Goal: Task Accomplishment & Management: Complete application form

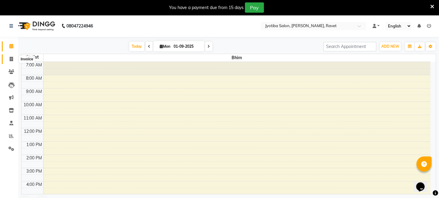
click at [11, 60] on icon at bounding box center [11, 59] width 3 height 5
select select "service"
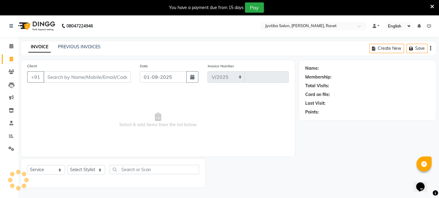
select select "779"
type input "1652"
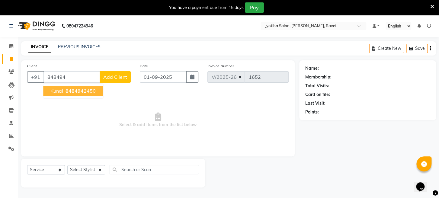
click at [70, 91] on span "848494" at bounding box center [75, 91] width 18 height 6
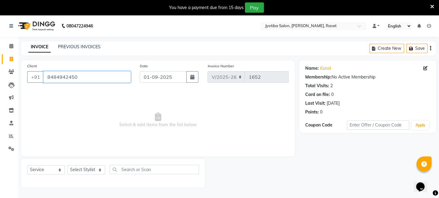
click at [85, 75] on input "8484942450" at bounding box center [86, 76] width 87 height 11
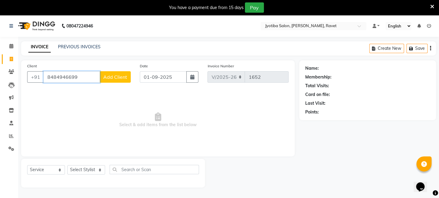
type input "8484946699"
click at [118, 80] on button "Add Client" at bounding box center [115, 76] width 31 height 11
select select "22"
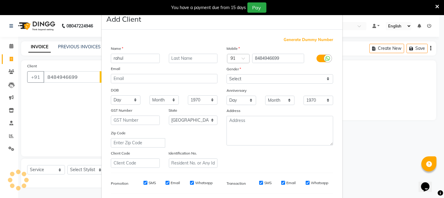
type input "rahul"
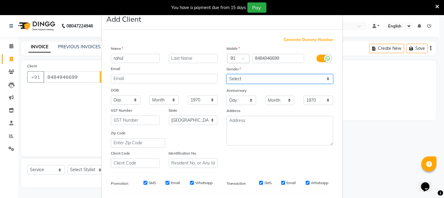
click at [231, 76] on select "Select [DEMOGRAPHIC_DATA] [DEMOGRAPHIC_DATA] Other Prefer Not To Say" at bounding box center [280, 78] width 107 height 9
select select "[DEMOGRAPHIC_DATA]"
click at [227, 74] on select "Select [DEMOGRAPHIC_DATA] [DEMOGRAPHIC_DATA] Other Prefer Not To Say" at bounding box center [280, 78] width 107 height 9
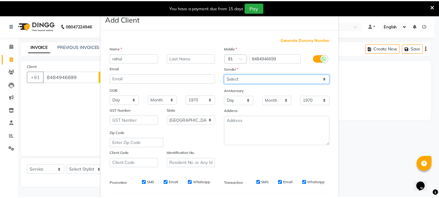
scroll to position [80, 0]
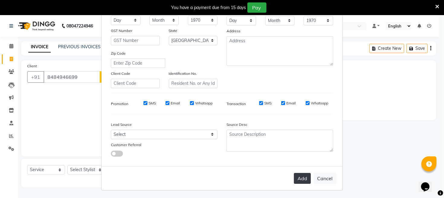
click at [298, 175] on button "Add" at bounding box center [302, 178] width 17 height 11
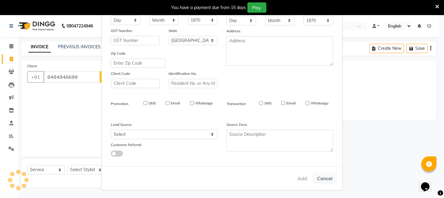
select select
select select "null"
select select
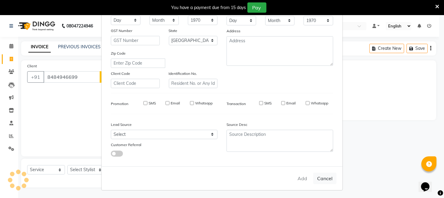
select select
checkbox input "false"
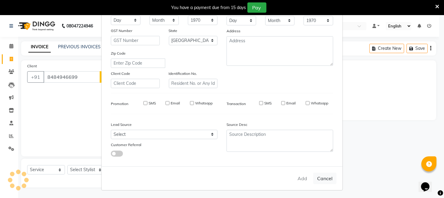
checkbox input "false"
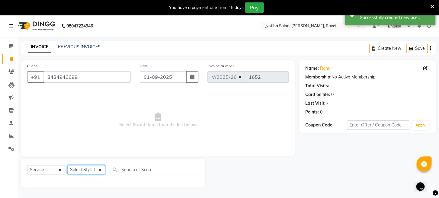
click at [91, 171] on select "Select Stylist [PERSON_NAME] Mahadev Prem [PERSON_NAME]" at bounding box center [86, 169] width 38 height 9
click at [67, 165] on select "Select Stylist [PERSON_NAME] Mahadev Prem [PERSON_NAME]" at bounding box center [86, 169] width 38 height 9
click at [95, 169] on select "Select Stylist [PERSON_NAME] Mahadev Prem [PERSON_NAME]" at bounding box center [86, 169] width 38 height 9
select select "63247"
click at [67, 165] on select "Select Stylist [PERSON_NAME] Mahadev Prem [PERSON_NAME]" at bounding box center [86, 169] width 38 height 9
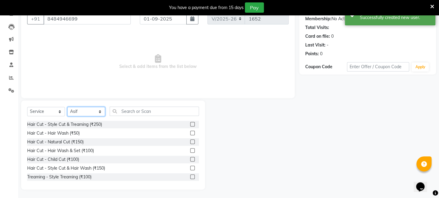
scroll to position [59, 0]
click at [190, 142] on label at bounding box center [192, 141] width 5 height 5
click at [190, 142] on input "checkbox" at bounding box center [192, 142] width 4 height 4
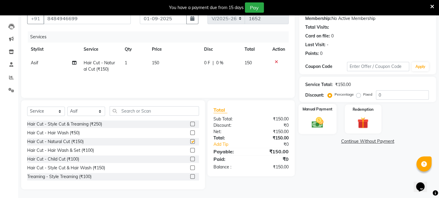
checkbox input "false"
click at [312, 130] on img at bounding box center [317, 123] width 19 height 14
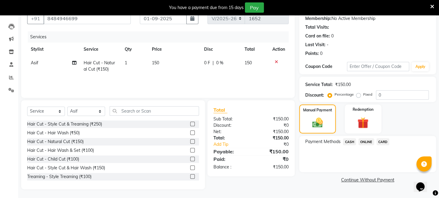
click at [364, 145] on span "ONLINE" at bounding box center [367, 141] width 16 height 7
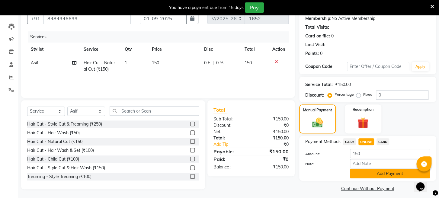
click at [368, 179] on button "Add Payment" at bounding box center [390, 173] width 80 height 9
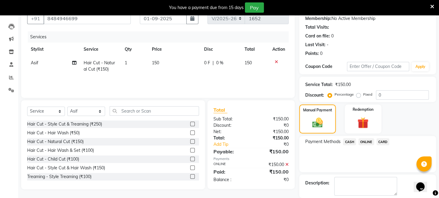
scroll to position [95, 0]
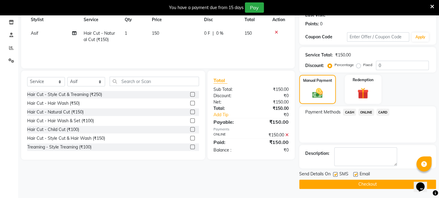
click at [353, 185] on button "Checkout" at bounding box center [367, 184] width 137 height 9
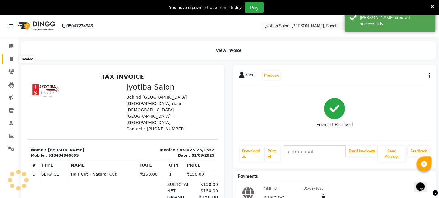
click at [12, 58] on icon at bounding box center [11, 59] width 3 height 5
select select "779"
select select "service"
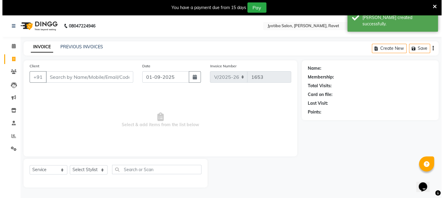
scroll to position [15, 0]
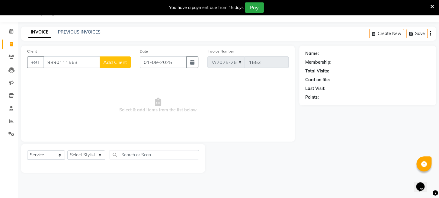
type input "9890111563"
click at [119, 66] on button "Add Client" at bounding box center [115, 61] width 31 height 11
select select "22"
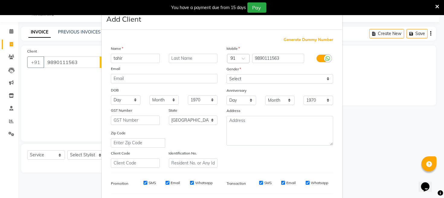
type input "tahir"
click at [247, 80] on select "Select [DEMOGRAPHIC_DATA] [DEMOGRAPHIC_DATA] Other Prefer Not To Say" at bounding box center [280, 78] width 107 height 9
select select "[DEMOGRAPHIC_DATA]"
click at [227, 74] on select "Select [DEMOGRAPHIC_DATA] [DEMOGRAPHIC_DATA] Other Prefer Not To Say" at bounding box center [280, 78] width 107 height 9
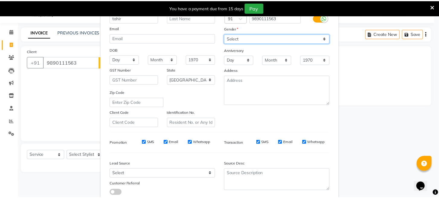
scroll to position [80, 0]
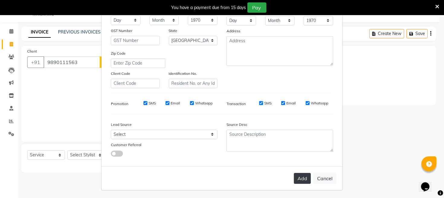
click at [297, 179] on button "Add" at bounding box center [302, 178] width 17 height 11
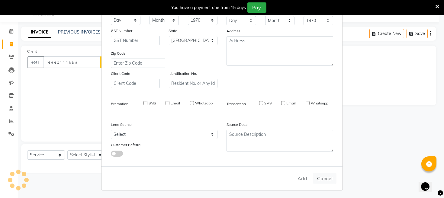
select select
select select "null"
select select
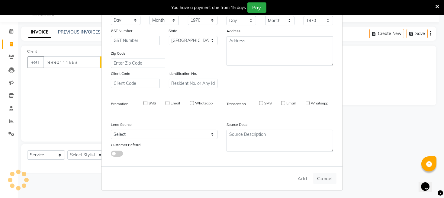
select select
checkbox input "false"
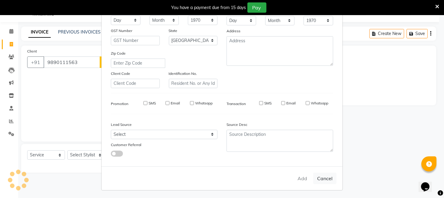
checkbox input "false"
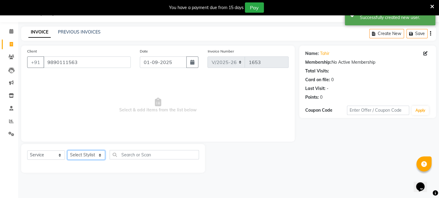
click at [76, 155] on select "Select Stylist [PERSON_NAME] Mahadev Prem [PERSON_NAME]" at bounding box center [86, 154] width 38 height 9
select select "16429"
click at [67, 150] on select "Select Stylist [PERSON_NAME] Mahadev Prem [PERSON_NAME]" at bounding box center [86, 154] width 38 height 9
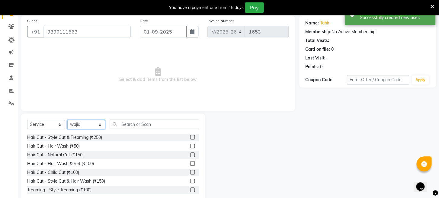
scroll to position [59, 0]
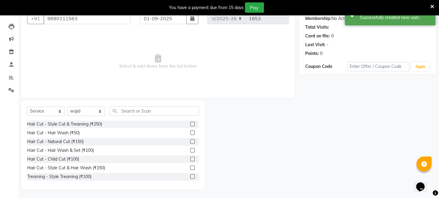
click at [190, 174] on label at bounding box center [192, 176] width 5 height 5
click at [190, 175] on input "checkbox" at bounding box center [192, 177] width 4 height 4
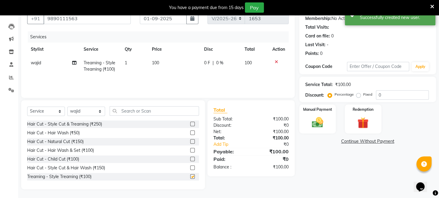
checkbox input "false"
click at [276, 60] on icon at bounding box center [276, 62] width 3 height 4
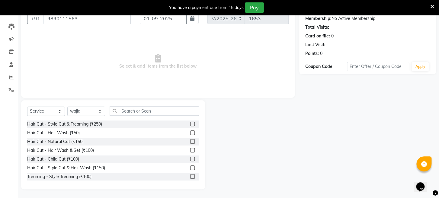
click at [190, 159] on label at bounding box center [192, 159] width 5 height 5
click at [190, 159] on input "checkbox" at bounding box center [192, 159] width 4 height 4
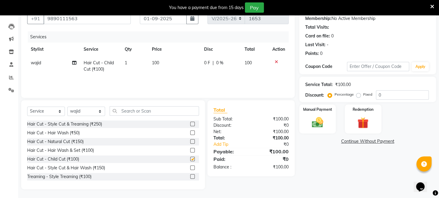
checkbox input "false"
click at [98, 107] on select "Select Stylist [PERSON_NAME] Mahadev Prem [PERSON_NAME]" at bounding box center [86, 111] width 38 height 9
select select "12803"
click at [67, 107] on select "Select Stylist [PERSON_NAME] Mahadev Prem [PERSON_NAME]" at bounding box center [86, 111] width 38 height 9
click at [190, 158] on label at bounding box center [192, 159] width 5 height 5
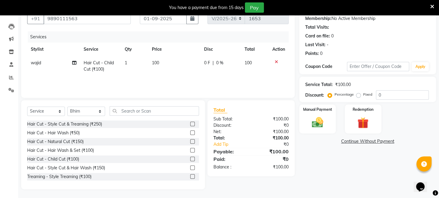
click at [190, 158] on input "checkbox" at bounding box center [192, 159] width 4 height 4
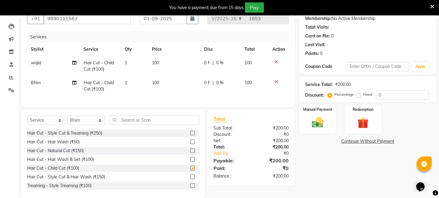
checkbox input "false"
click at [308, 130] on img at bounding box center [317, 123] width 19 height 14
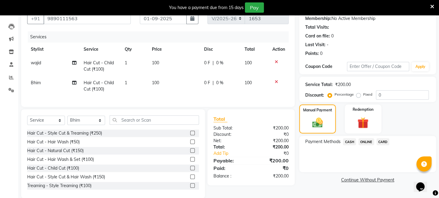
click at [362, 145] on span "ONLINE" at bounding box center [367, 141] width 16 height 7
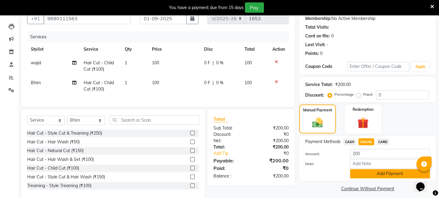
click at [362, 179] on button "Add Payment" at bounding box center [390, 173] width 80 height 9
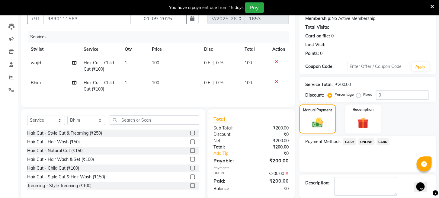
scroll to position [95, 0]
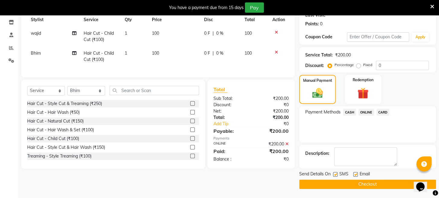
click at [360, 182] on button "Checkout" at bounding box center [367, 184] width 137 height 9
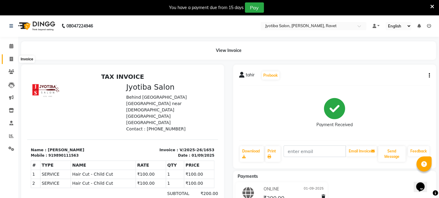
click at [11, 58] on icon at bounding box center [11, 59] width 3 height 5
select select "service"
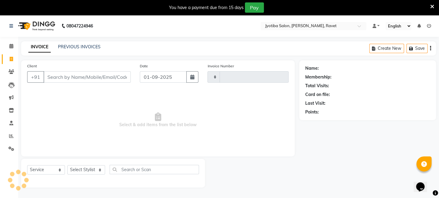
type input "1654"
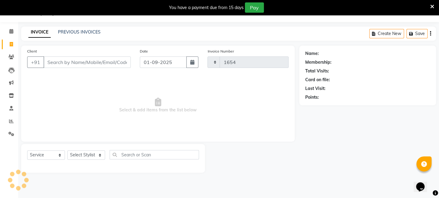
select select "779"
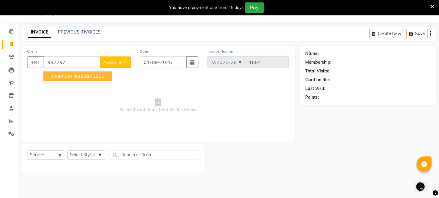
click at [86, 73] on span "932297" at bounding box center [83, 76] width 18 height 6
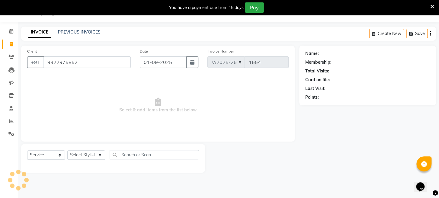
type input "9322975852"
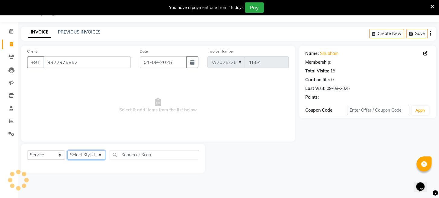
click at [78, 153] on select "Select Stylist [PERSON_NAME] Mahadev Prem [PERSON_NAME]" at bounding box center [86, 154] width 38 height 9
select select "63247"
click at [67, 150] on select "Select Stylist [PERSON_NAME] Mahadev Prem [PERSON_NAME]" at bounding box center [86, 154] width 38 height 9
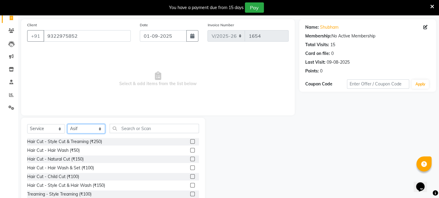
scroll to position [59, 0]
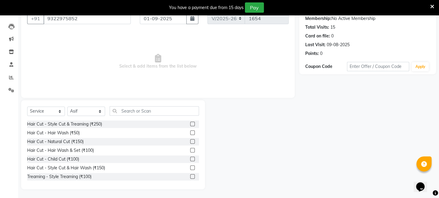
click at [190, 177] on label at bounding box center [192, 176] width 5 height 5
click at [190, 177] on input "checkbox" at bounding box center [192, 177] width 4 height 4
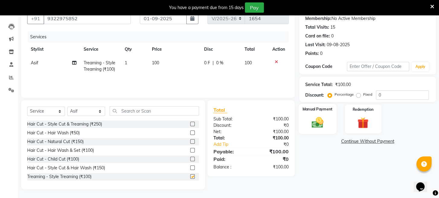
checkbox input "false"
click at [312, 128] on img at bounding box center [317, 123] width 19 height 14
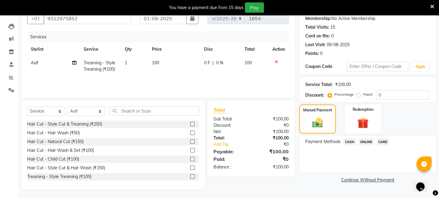
click at [370, 145] on span "ONLINE" at bounding box center [367, 141] width 16 height 7
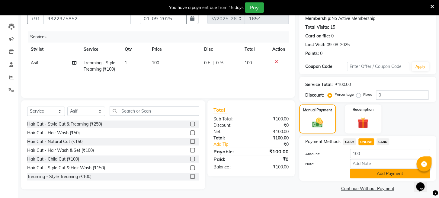
click at [369, 178] on button "Add Payment" at bounding box center [390, 173] width 80 height 9
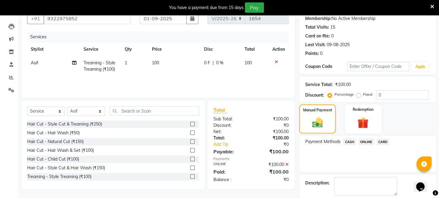
scroll to position [95, 0]
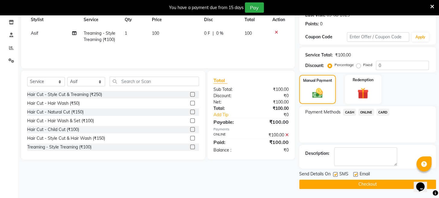
click at [369, 184] on button "Checkout" at bounding box center [367, 184] width 137 height 9
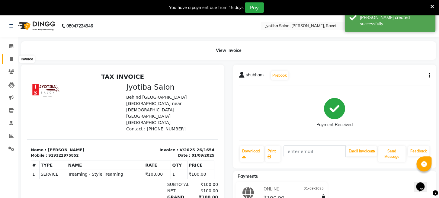
click at [10, 59] on icon at bounding box center [11, 59] width 3 height 5
select select "service"
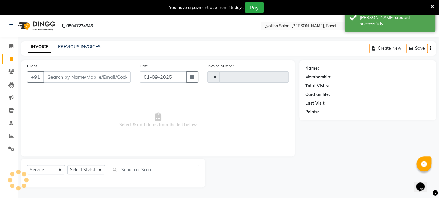
type input "1655"
select select "779"
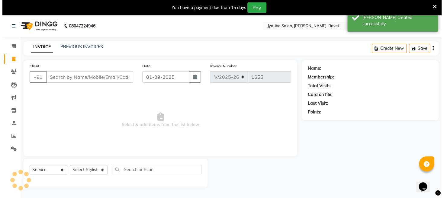
scroll to position [15, 0]
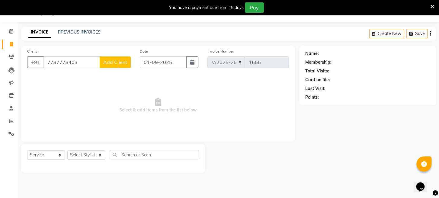
type input "7737773403"
click at [117, 63] on span "Add Client" at bounding box center [115, 62] width 24 height 6
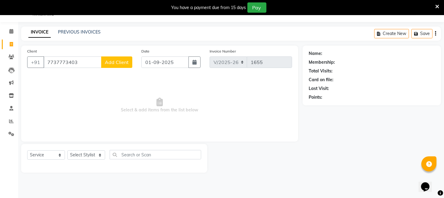
select select "22"
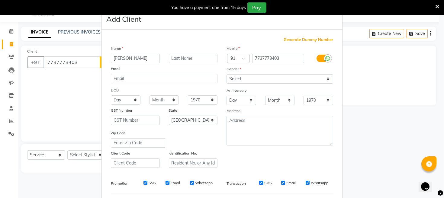
type input "[PERSON_NAME]"
click at [238, 76] on select "Select [DEMOGRAPHIC_DATA] [DEMOGRAPHIC_DATA] Other Prefer Not To Say" at bounding box center [280, 78] width 107 height 9
select select "[DEMOGRAPHIC_DATA]"
click at [227, 74] on select "Select [DEMOGRAPHIC_DATA] [DEMOGRAPHIC_DATA] Other Prefer Not To Say" at bounding box center [280, 78] width 107 height 9
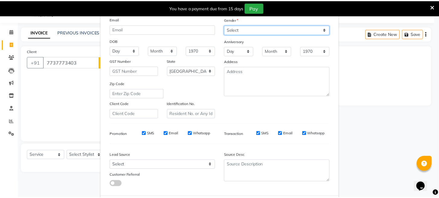
scroll to position [80, 0]
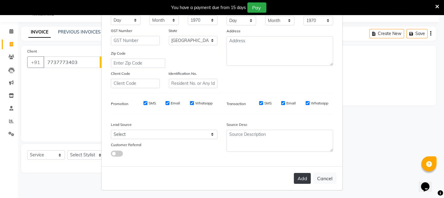
click at [295, 175] on button "Add" at bounding box center [302, 178] width 17 height 11
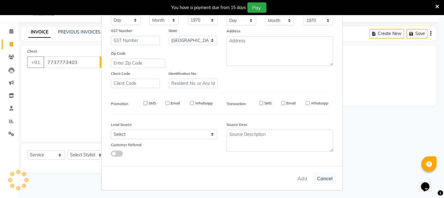
select select
select select "null"
select select
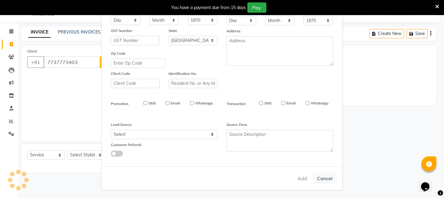
select select
checkbox input "false"
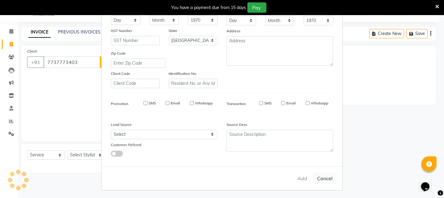
checkbox input "false"
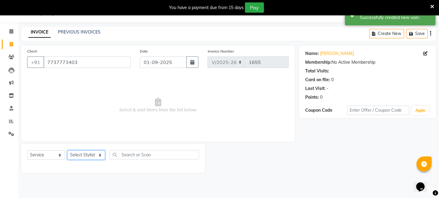
click at [86, 154] on select "Select Stylist [PERSON_NAME] Mahadev Prem [PERSON_NAME]" at bounding box center [86, 154] width 38 height 9
select select "12803"
click at [67, 150] on select "Select Stylist [PERSON_NAME] Mahadev Prem [PERSON_NAME]" at bounding box center [86, 154] width 38 height 9
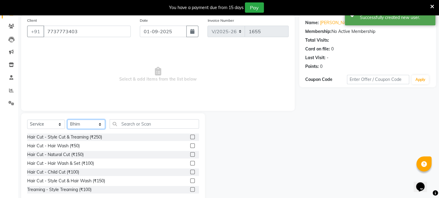
scroll to position [59, 0]
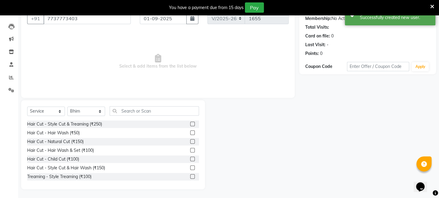
click at [190, 124] on label at bounding box center [192, 124] width 5 height 5
click at [190, 124] on input "checkbox" at bounding box center [192, 124] width 4 height 4
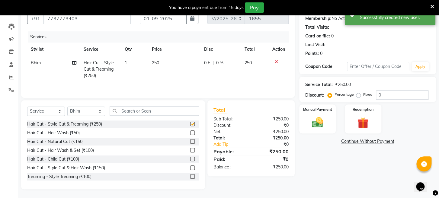
checkbox input "false"
click at [190, 141] on label at bounding box center [192, 141] width 5 height 5
click at [190, 141] on input "checkbox" at bounding box center [192, 142] width 4 height 4
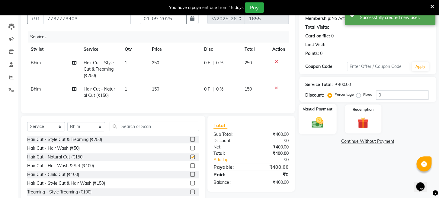
checkbox input "false"
click at [311, 130] on img at bounding box center [317, 123] width 19 height 14
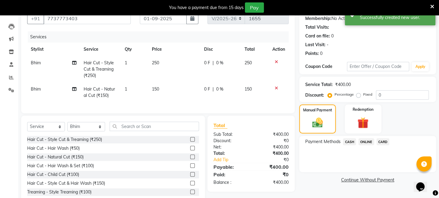
click at [363, 145] on span "ONLINE" at bounding box center [367, 141] width 16 height 7
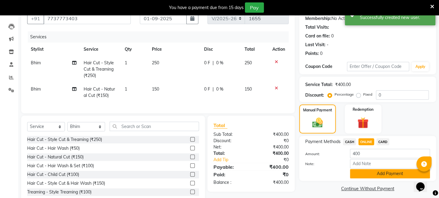
click at [367, 178] on button "Add Payment" at bounding box center [390, 173] width 80 height 9
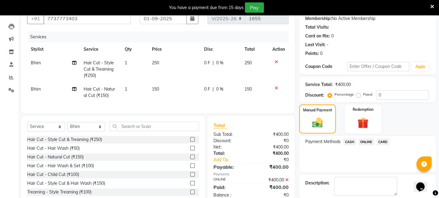
click at [366, 145] on span "ONLINE" at bounding box center [367, 141] width 16 height 7
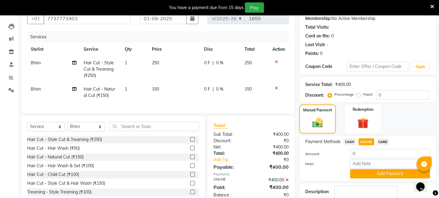
click at [287, 182] on icon at bounding box center [286, 180] width 3 height 4
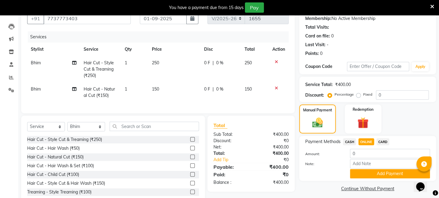
click at [365, 145] on span "ONLINE" at bounding box center [367, 141] width 16 height 7
type input "400"
click at [366, 179] on button "Add Payment" at bounding box center [390, 173] width 80 height 9
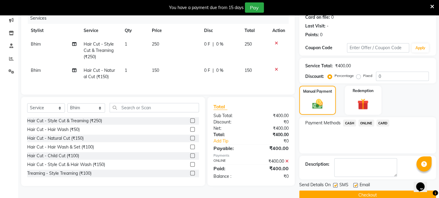
scroll to position [95, 0]
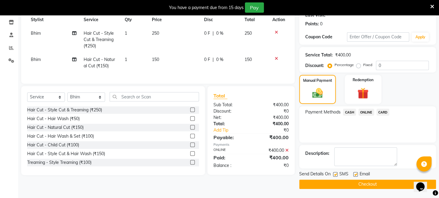
click at [285, 148] on icon at bounding box center [286, 150] width 3 height 4
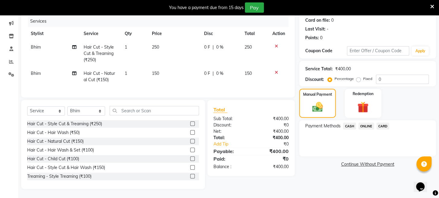
scroll to position [79, 0]
click at [276, 70] on icon at bounding box center [276, 72] width 3 height 4
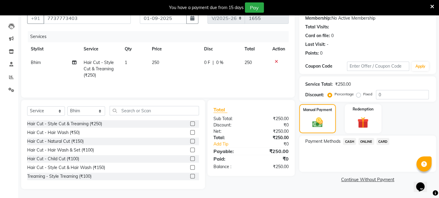
click at [190, 174] on label at bounding box center [192, 176] width 5 height 5
click at [190, 175] on input "checkbox" at bounding box center [192, 177] width 4 height 4
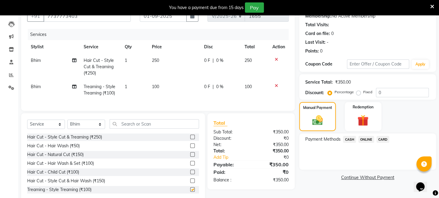
scroll to position [79, 0]
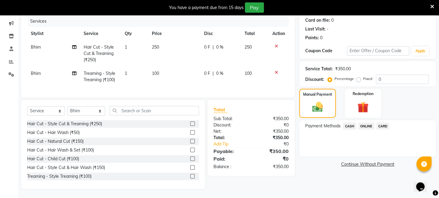
checkbox input "false"
click at [365, 127] on span "ONLINE" at bounding box center [367, 126] width 16 height 7
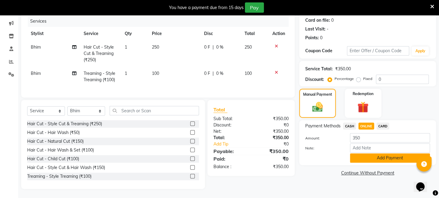
click at [363, 156] on button "Add Payment" at bounding box center [390, 157] width 80 height 9
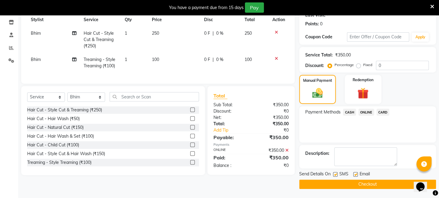
scroll to position [95, 0]
click at [356, 184] on button "Checkout" at bounding box center [367, 184] width 137 height 9
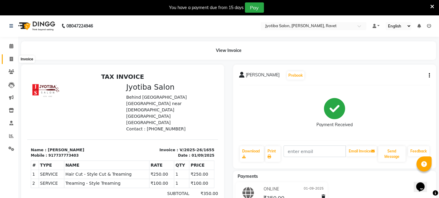
click at [9, 59] on span at bounding box center [11, 59] width 11 height 7
select select "service"
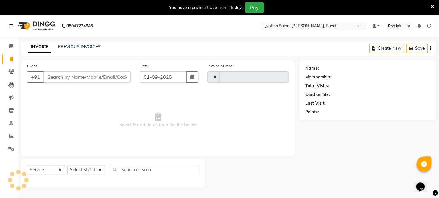
scroll to position [15, 0]
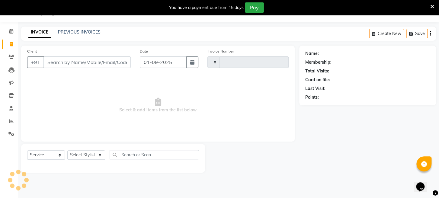
type input "1656"
select select "779"
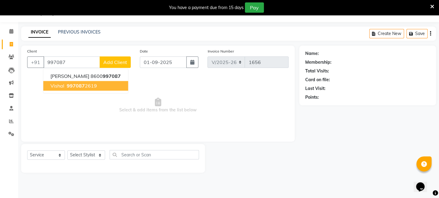
click at [83, 83] on span "997087" at bounding box center [76, 86] width 18 height 6
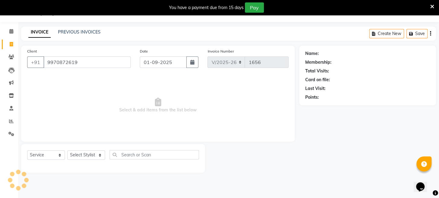
type input "9970872619"
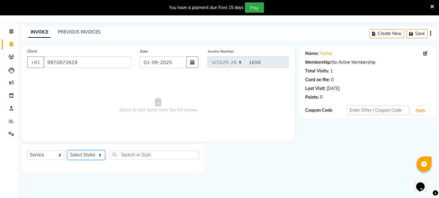
click at [95, 154] on select "Select Stylist [PERSON_NAME] Mahadev Prem [PERSON_NAME]" at bounding box center [86, 154] width 38 height 9
select select "16429"
click at [67, 150] on select "Select Stylist [PERSON_NAME] Mahadev Prem [PERSON_NAME]" at bounding box center [86, 154] width 38 height 9
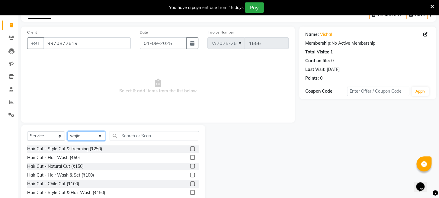
scroll to position [59, 0]
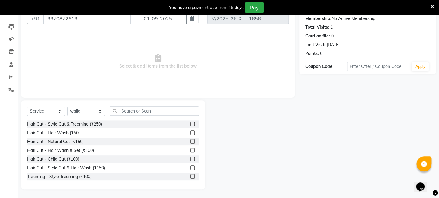
click at [190, 176] on label at bounding box center [192, 176] width 5 height 5
click at [190, 176] on input "checkbox" at bounding box center [192, 177] width 4 height 4
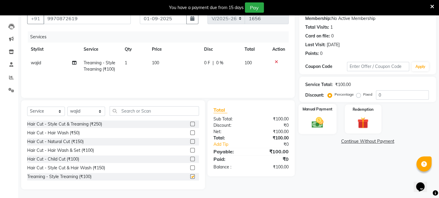
checkbox input "false"
click at [322, 130] on img at bounding box center [317, 123] width 19 height 14
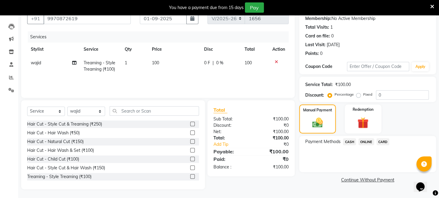
click at [367, 145] on span "ONLINE" at bounding box center [367, 141] width 16 height 7
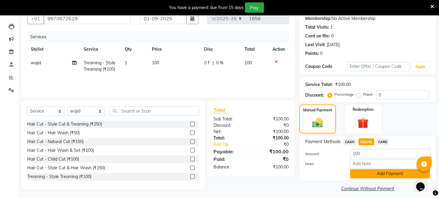
click at [367, 179] on button "Add Payment" at bounding box center [390, 173] width 80 height 9
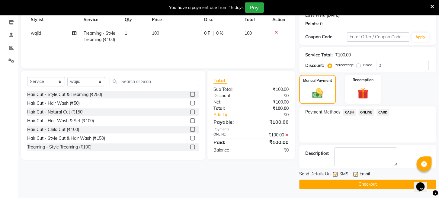
click at [360, 187] on button "Checkout" at bounding box center [367, 184] width 137 height 9
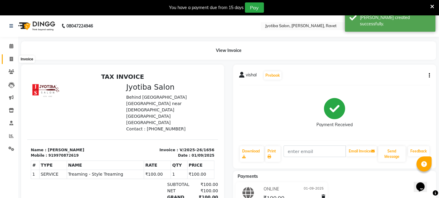
click at [11, 61] on icon at bounding box center [11, 59] width 3 height 5
select select "service"
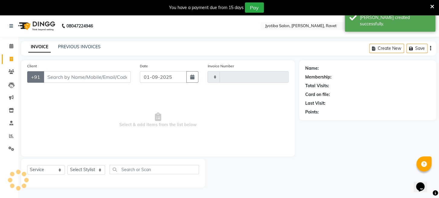
type input "1657"
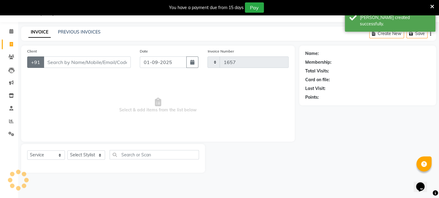
select select "779"
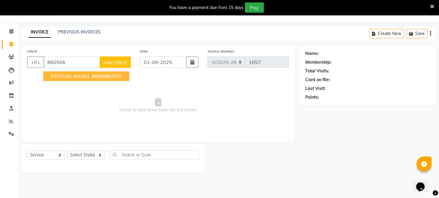
click at [56, 78] on span "[PERSON_NAME]" at bounding box center [69, 76] width 39 height 6
type input "8605060585"
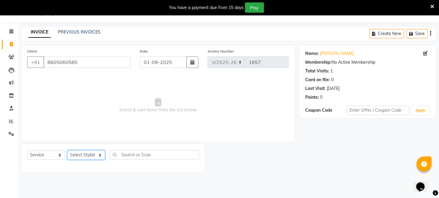
click at [85, 155] on select "Select Stylist [PERSON_NAME] Mahadev Prem [PERSON_NAME]" at bounding box center [86, 154] width 38 height 9
select select "12803"
click at [67, 150] on select "Select Stylist [PERSON_NAME] Mahadev Prem [PERSON_NAME]" at bounding box center [86, 154] width 38 height 9
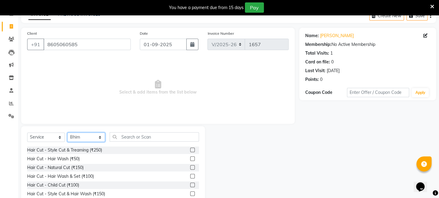
scroll to position [59, 0]
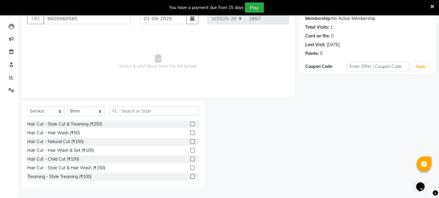
click at [190, 124] on label at bounding box center [192, 124] width 5 height 5
click at [190, 124] on input "checkbox" at bounding box center [192, 124] width 4 height 4
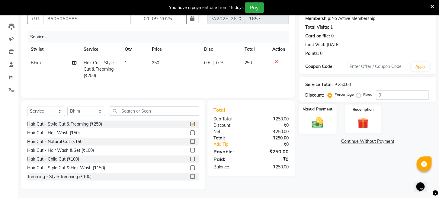
checkbox input "false"
click at [315, 127] on img at bounding box center [317, 123] width 19 height 14
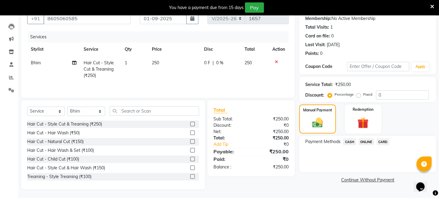
click at [350, 145] on span "CASH" at bounding box center [349, 141] width 13 height 7
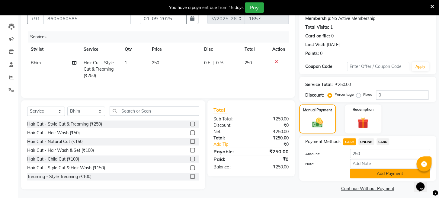
click at [360, 179] on button "Add Payment" at bounding box center [390, 173] width 80 height 9
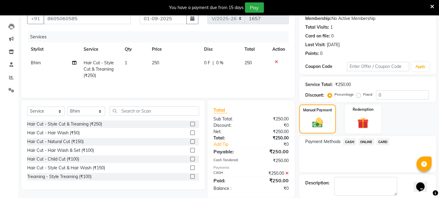
scroll to position [95, 0]
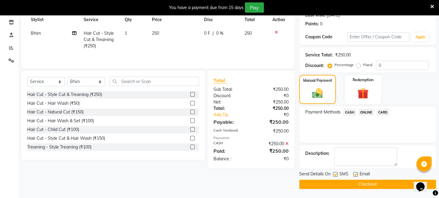
click at [356, 183] on button "Checkout" at bounding box center [367, 184] width 137 height 9
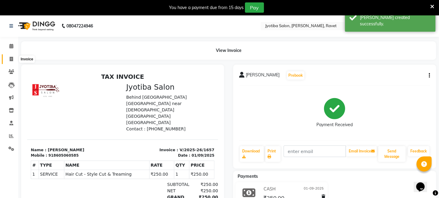
click at [12, 58] on icon at bounding box center [11, 59] width 3 height 5
select select "service"
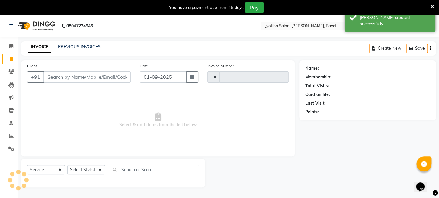
type input "1658"
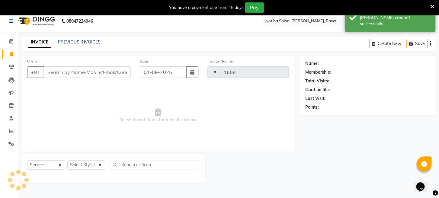
select select "779"
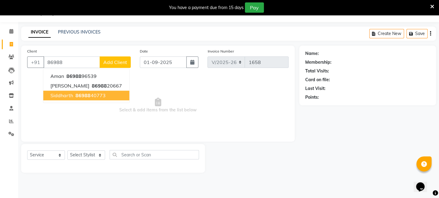
click at [70, 95] on span "siddharth" at bounding box center [61, 95] width 23 height 6
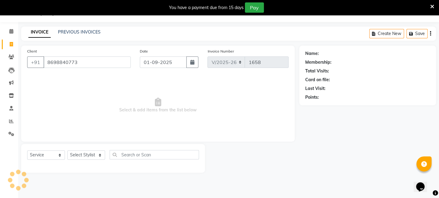
type input "8698840773"
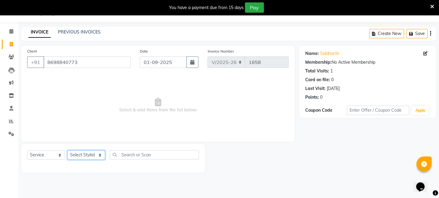
click at [86, 154] on select "Select Stylist [PERSON_NAME] Mahadev Prem [PERSON_NAME]" at bounding box center [86, 154] width 38 height 9
select select "63247"
click at [67, 150] on select "Select Stylist [PERSON_NAME] Mahadev Prem [PERSON_NAME]" at bounding box center [86, 154] width 38 height 9
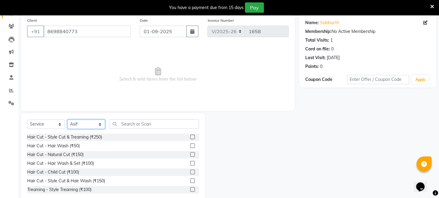
scroll to position [59, 0]
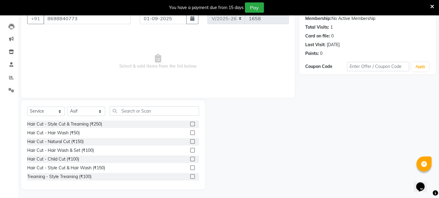
click at [190, 138] on div at bounding box center [194, 142] width 9 height 8
click at [190, 141] on label at bounding box center [192, 141] width 5 height 5
click at [190, 141] on input "checkbox" at bounding box center [192, 142] width 4 height 4
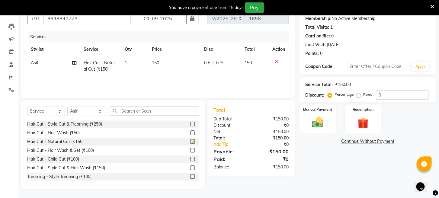
checkbox input "false"
click at [324, 129] on img at bounding box center [317, 123] width 19 height 14
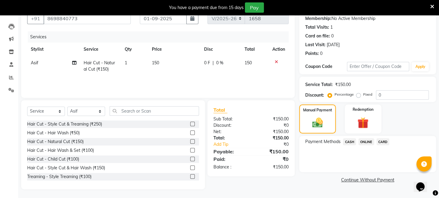
click at [349, 145] on span "CASH" at bounding box center [349, 141] width 13 height 7
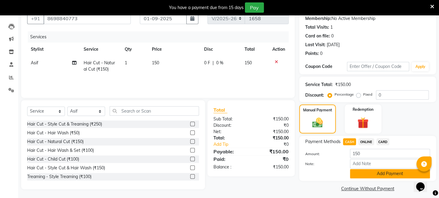
click at [367, 179] on button "Add Payment" at bounding box center [390, 173] width 80 height 9
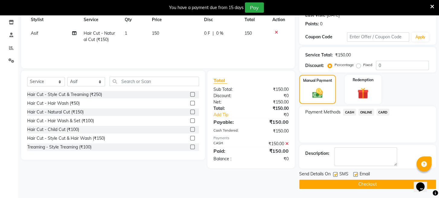
scroll to position [95, 0]
click at [354, 182] on button "Checkout" at bounding box center [367, 184] width 137 height 9
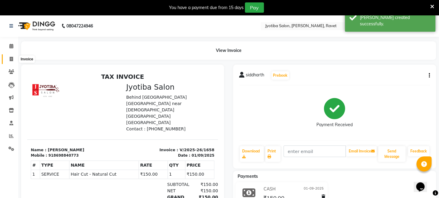
click at [9, 58] on span at bounding box center [11, 59] width 11 height 7
select select "779"
select select "service"
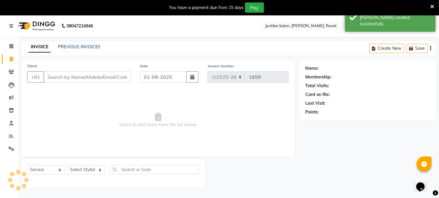
scroll to position [15, 0]
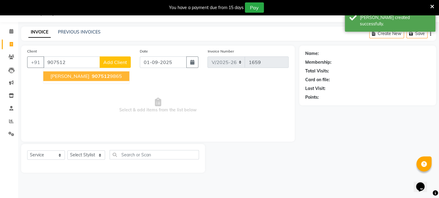
click at [63, 73] on span "[PERSON_NAME]" at bounding box center [69, 76] width 39 height 6
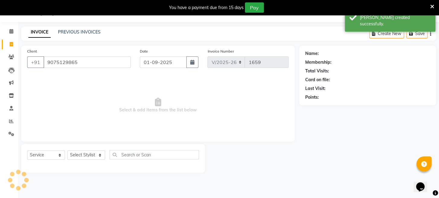
type input "9075129865"
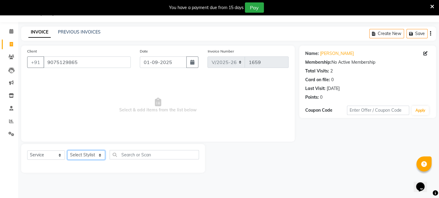
click at [87, 156] on select "Select Stylist [PERSON_NAME] Mahadev Prem [PERSON_NAME]" at bounding box center [86, 154] width 38 height 9
select select "16429"
click at [67, 150] on select "Select Stylist [PERSON_NAME] Mahadev Prem [PERSON_NAME]" at bounding box center [86, 154] width 38 height 9
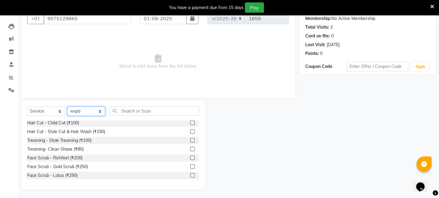
scroll to position [56, 0]
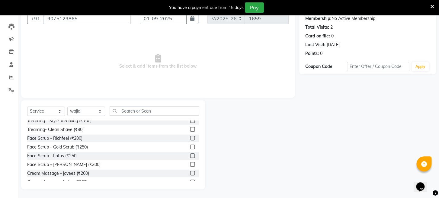
click at [190, 130] on label at bounding box center [192, 129] width 5 height 5
click at [190, 130] on input "checkbox" at bounding box center [192, 130] width 4 height 4
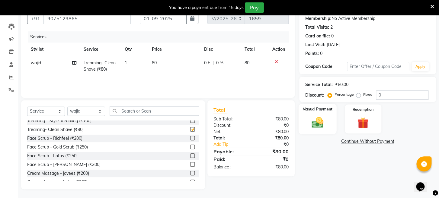
checkbox input "false"
click at [314, 127] on img at bounding box center [317, 123] width 19 height 14
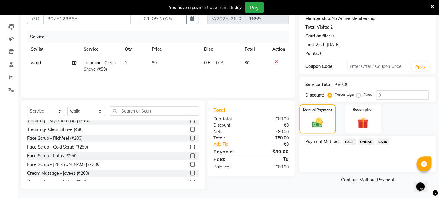
click at [366, 145] on span "ONLINE" at bounding box center [367, 141] width 16 height 7
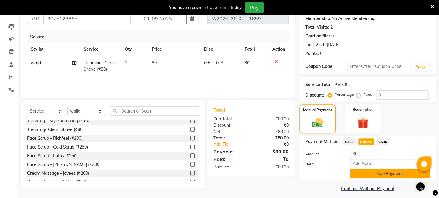
click at [362, 176] on button "Add Payment" at bounding box center [390, 173] width 80 height 9
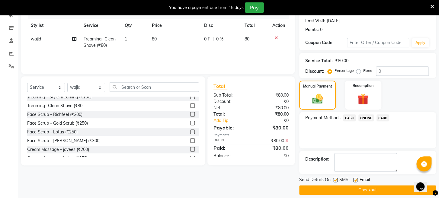
scroll to position [95, 0]
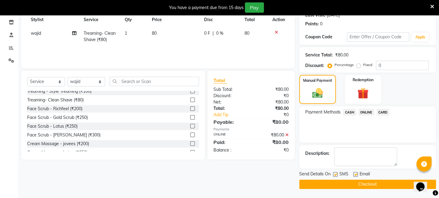
click at [362, 184] on button "Checkout" at bounding box center [367, 184] width 137 height 9
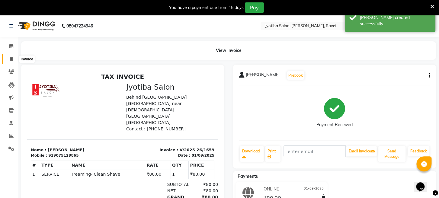
click at [10, 60] on icon at bounding box center [11, 59] width 3 height 5
select select "779"
select select "service"
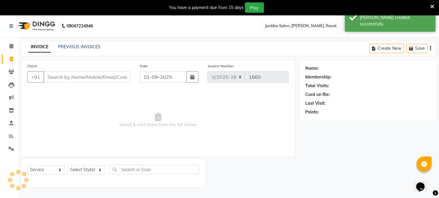
scroll to position [15, 0]
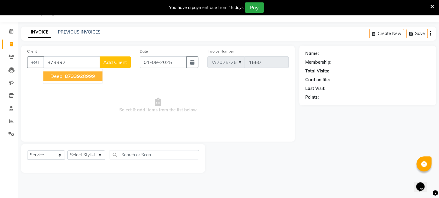
click at [71, 78] on span "873392" at bounding box center [74, 76] width 18 height 6
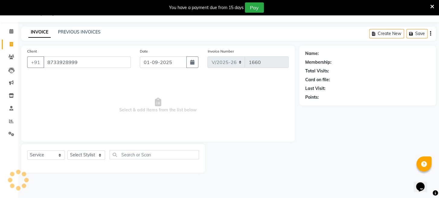
type input "8733928999"
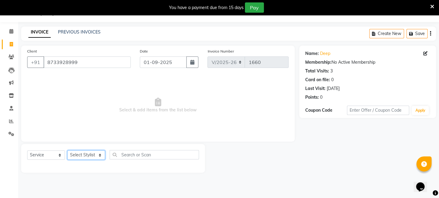
click at [85, 156] on select "Select Stylist [PERSON_NAME] Mahadev Prem [PERSON_NAME]" at bounding box center [86, 154] width 38 height 9
click at [67, 150] on select "Select Stylist [PERSON_NAME] Mahadev Prem [PERSON_NAME]" at bounding box center [86, 154] width 38 height 9
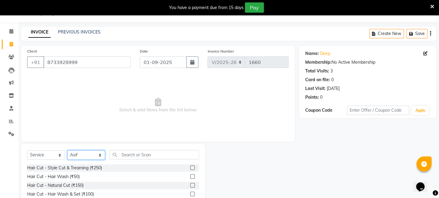
click at [90, 152] on select "Select Stylist [PERSON_NAME] Mahadev Prem [PERSON_NAME]" at bounding box center [86, 154] width 38 height 9
select select "12803"
click at [67, 150] on select "Select Stylist [PERSON_NAME] Mahadev Prem [PERSON_NAME]" at bounding box center [86, 154] width 38 height 9
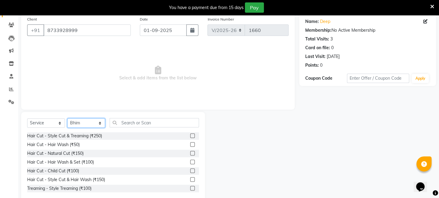
scroll to position [59, 0]
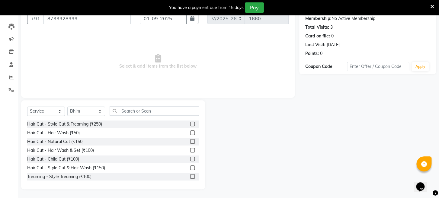
click at [190, 178] on label at bounding box center [192, 176] width 5 height 5
click at [190, 178] on input "checkbox" at bounding box center [192, 177] width 4 height 4
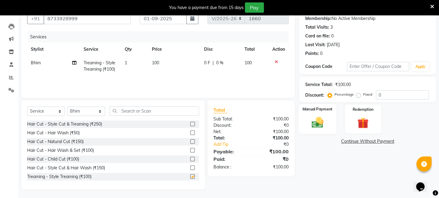
checkbox input "false"
click at [327, 128] on div "Manual Payment" at bounding box center [318, 119] width 38 height 30
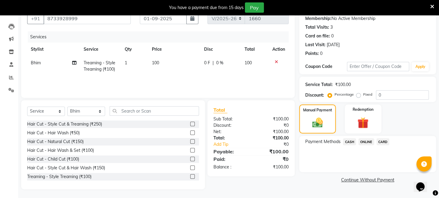
click at [367, 145] on span "ONLINE" at bounding box center [367, 141] width 16 height 7
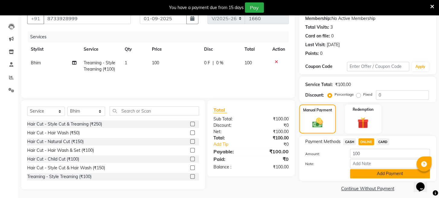
click at [362, 179] on button "Add Payment" at bounding box center [390, 173] width 80 height 9
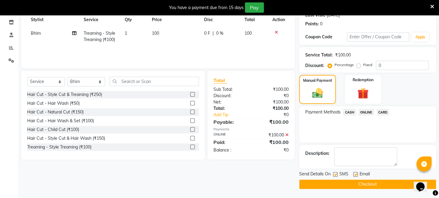
click at [362, 182] on button "Checkout" at bounding box center [367, 184] width 137 height 9
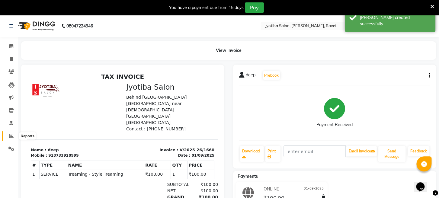
click at [10, 137] on icon at bounding box center [11, 136] width 5 height 5
